Goal: Task Accomplishment & Management: Use online tool/utility

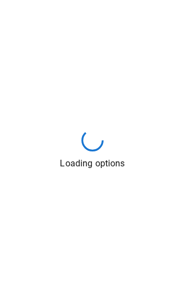
drag, startPoint x: 134, startPoint y: 170, endPoint x: 143, endPoint y: 196, distance: 27.6
click at [24, 196] on div "Loading options" at bounding box center [92, 149] width 185 height 299
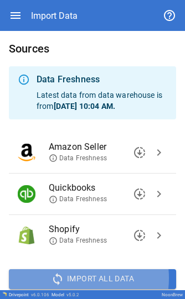
click at [24, 277] on span "Import All Data" at bounding box center [100, 279] width 67 height 14
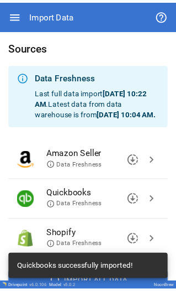
scroll to position [50, 0]
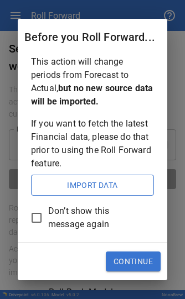
click at [24, 264] on button "Continue" at bounding box center [133, 262] width 55 height 20
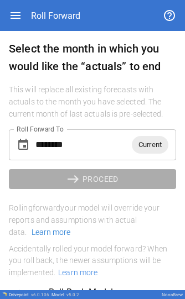
click at [24, 140] on input "********" at bounding box center [83, 144] width 96 height 31
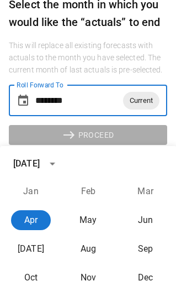
scroll to position [45, 0]
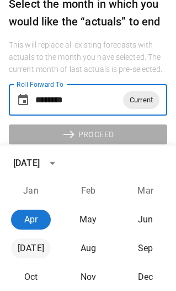
click at [24, 247] on button "Jul" at bounding box center [31, 248] width 40 height 20
type input "********"
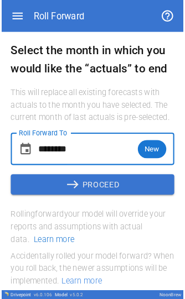
scroll to position [0, 0]
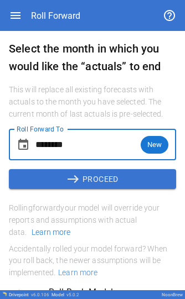
click at [24, 178] on button "east PROCEED" at bounding box center [92, 179] width 167 height 20
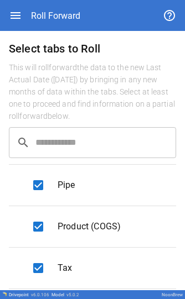
scroll to position [117, 0]
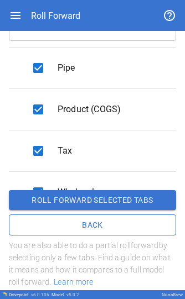
click at [24, 198] on button "Roll forward selected tabs" at bounding box center [92, 200] width 167 height 20
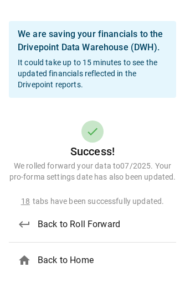
click at [21, 254] on span "home" at bounding box center [24, 260] width 13 height 13
